Goal: Check status: Check status

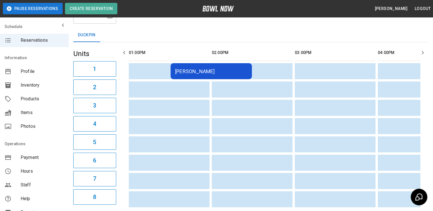
scroll to position [0, 351]
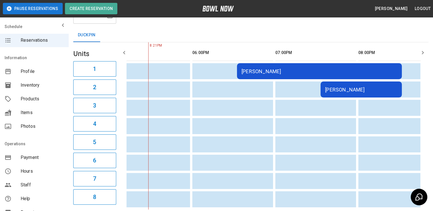
click at [310, 71] on div "[PERSON_NAME]" at bounding box center [319, 71] width 156 height 6
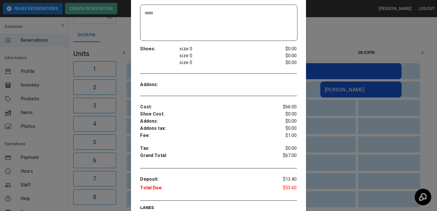
scroll to position [155, 0]
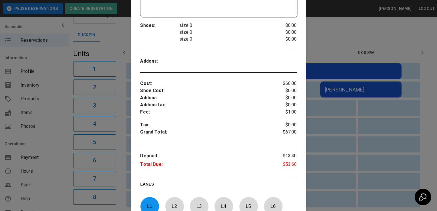
click at [323, 125] on div at bounding box center [218, 105] width 437 height 211
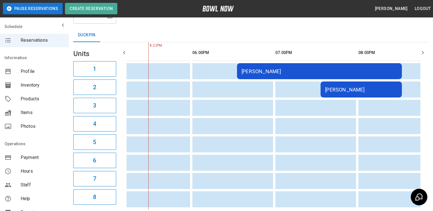
click at [281, 72] on div "[PERSON_NAME]" at bounding box center [319, 71] width 156 height 6
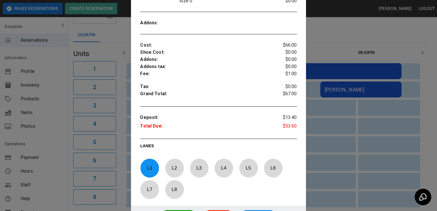
scroll to position [193, 0]
click at [321, 86] on div at bounding box center [218, 105] width 437 height 211
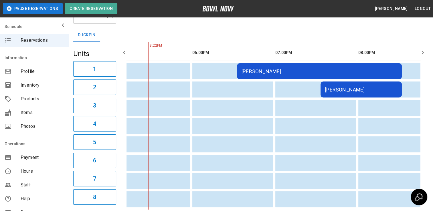
click at [261, 73] on div "[PERSON_NAME]" at bounding box center [319, 71] width 156 height 6
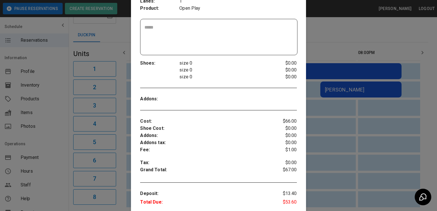
scroll to position [117, 0]
click at [337, 135] on div at bounding box center [218, 105] width 437 height 211
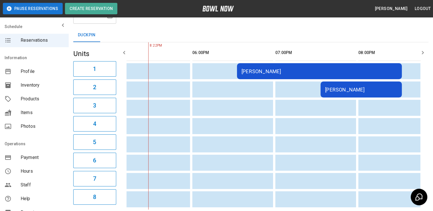
click at [258, 73] on div "[PERSON_NAME]" at bounding box center [319, 71] width 156 height 6
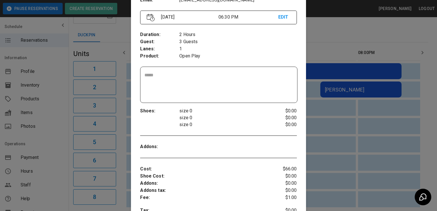
scroll to position [69, 0]
click at [352, 136] on div at bounding box center [218, 105] width 437 height 211
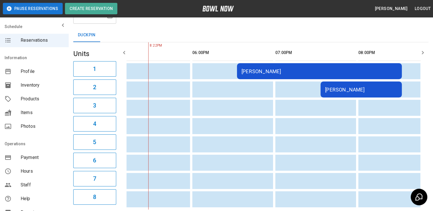
click at [276, 70] on div "[PERSON_NAME]" at bounding box center [319, 71] width 156 height 6
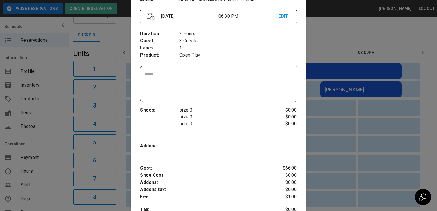
scroll to position [148, 0]
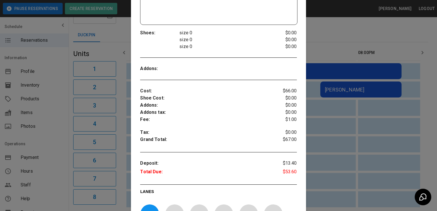
click at [343, 118] on div at bounding box center [218, 105] width 437 height 211
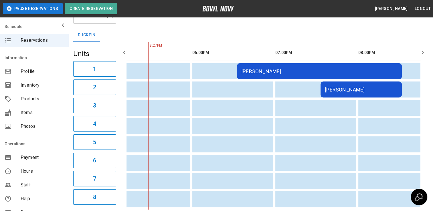
click at [341, 94] on td "[PERSON_NAME]" at bounding box center [360, 89] width 81 height 16
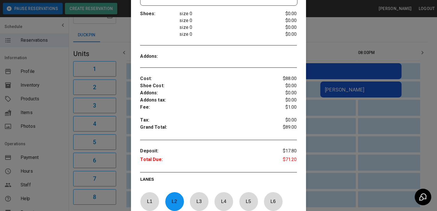
scroll to position [167, 0]
click at [346, 144] on div at bounding box center [218, 105] width 437 height 211
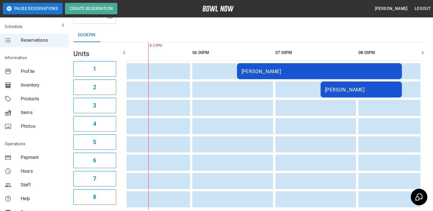
click at [343, 92] on td "[PERSON_NAME]" at bounding box center [360, 89] width 81 height 16
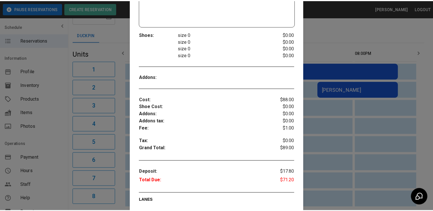
scroll to position [146, 0]
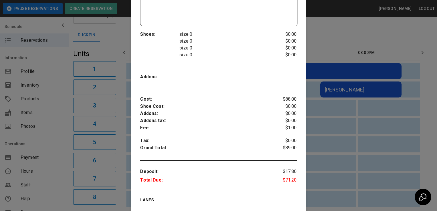
click at [370, 102] on div at bounding box center [218, 105] width 437 height 211
